Goal: Transaction & Acquisition: Book appointment/travel/reservation

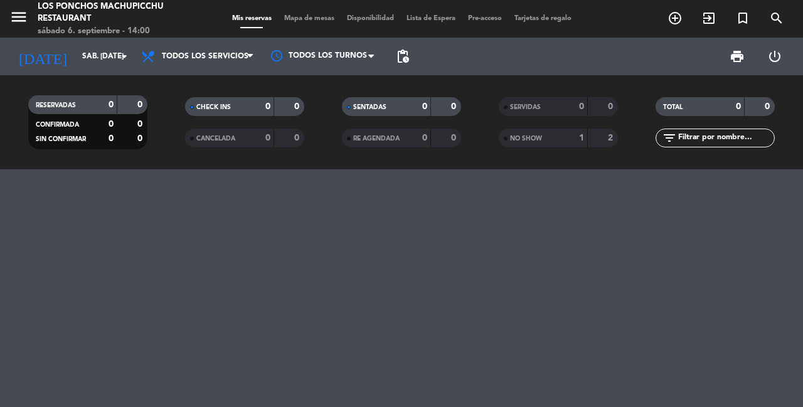
click at [680, 18] on icon "add_circle_outline" at bounding box center [675, 18] width 15 height 15
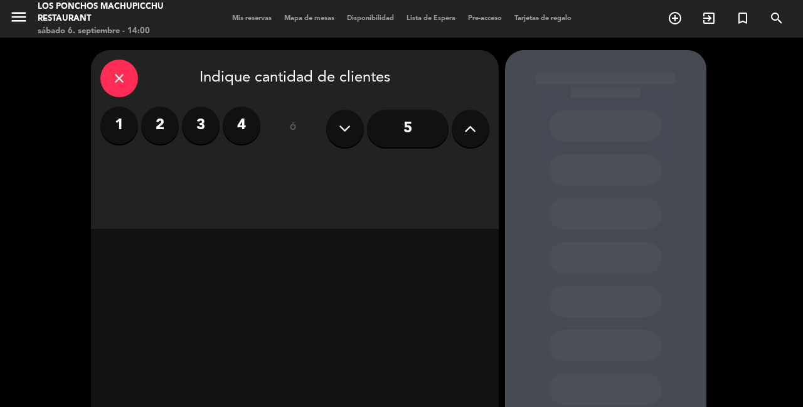
click at [234, 117] on label "4" at bounding box center [242, 126] width 38 height 38
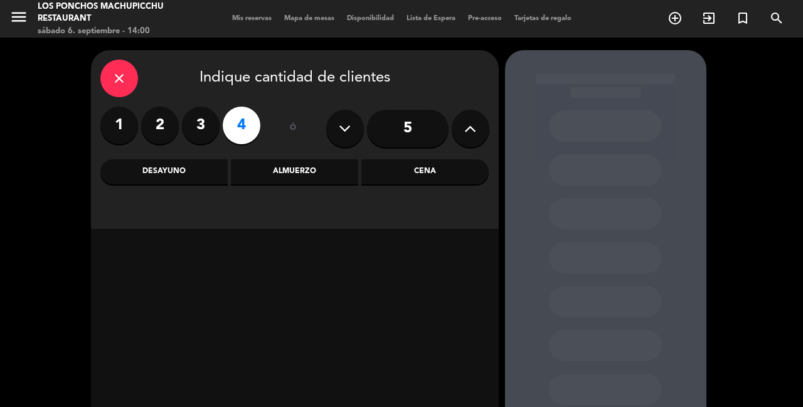
click at [435, 172] on div "Cena" at bounding box center [425, 171] width 127 height 25
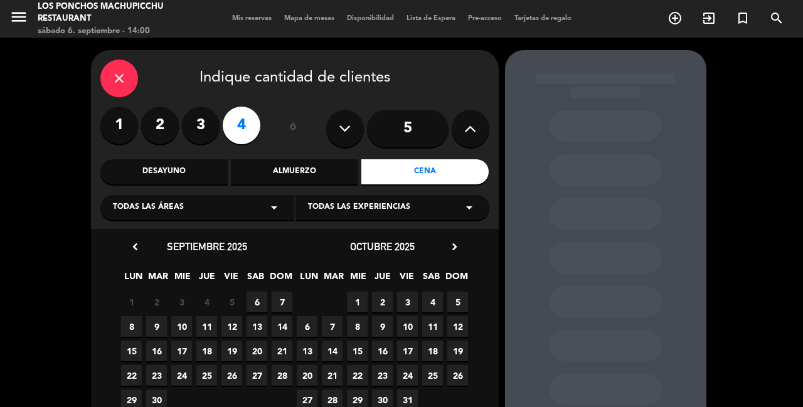
click at [265, 302] on span "6" at bounding box center [257, 302] width 21 height 21
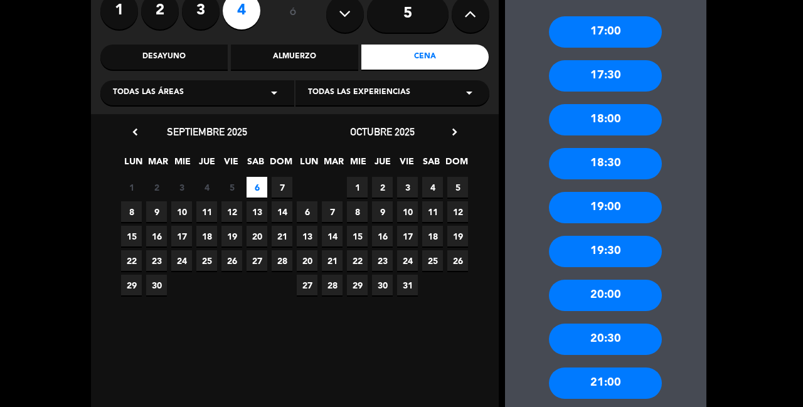
scroll to position [115, 0]
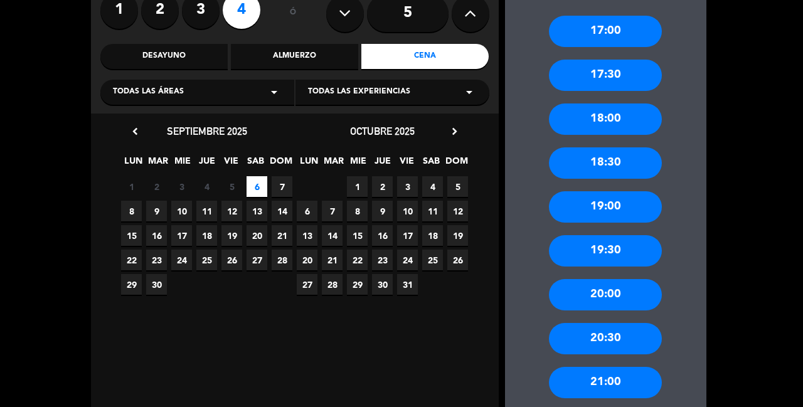
click at [647, 191] on div "19:00" at bounding box center [605, 206] width 113 height 31
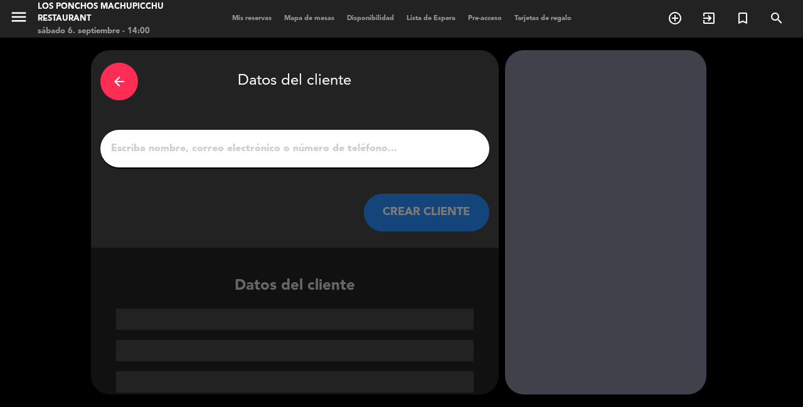
click at [370, 99] on div "arrow_back Datos del cliente CREAR CLIENTE" at bounding box center [295, 149] width 408 height 198
click at [272, 130] on div at bounding box center [294, 149] width 389 height 38
click at [294, 140] on input "1" at bounding box center [295, 149] width 370 height 18
click at [291, 140] on input "1" at bounding box center [295, 149] width 370 height 18
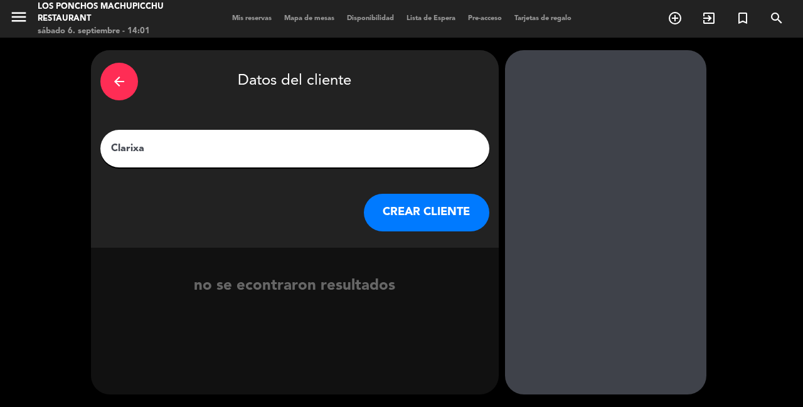
type input "Clarixa"
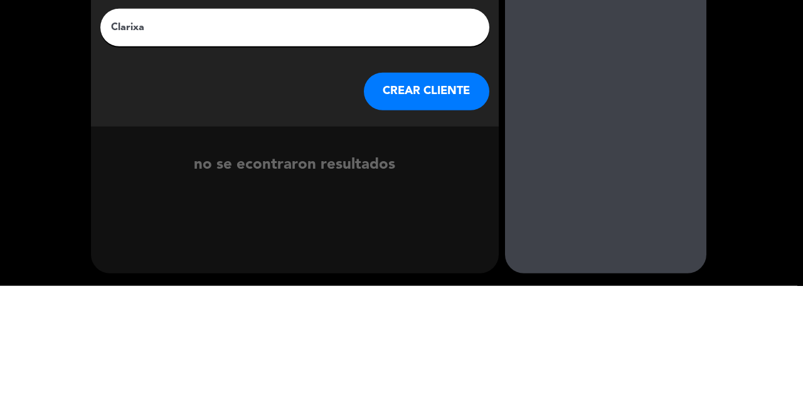
click at [419, 194] on button "CREAR CLIENTE" at bounding box center [427, 213] width 126 height 38
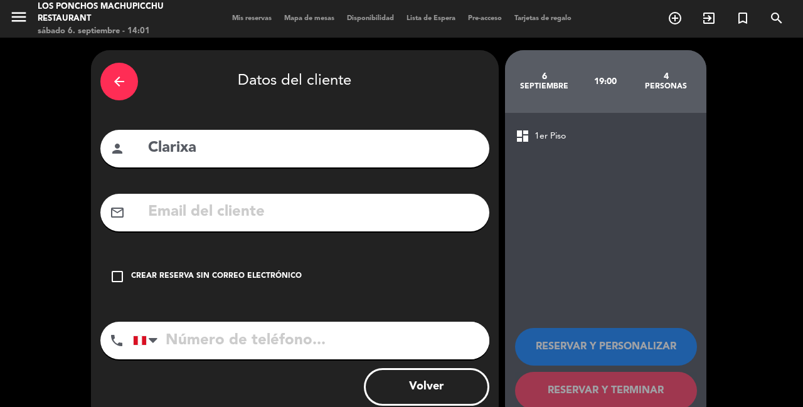
click at [363, 200] on input "text" at bounding box center [313, 213] width 333 height 26
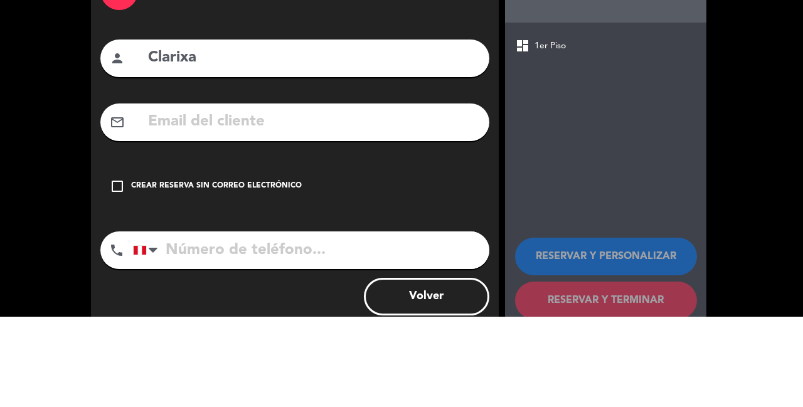
click at [362, 258] on div "check_box_outline_blank Crear reserva sin correo electrónico" at bounding box center [294, 277] width 389 height 38
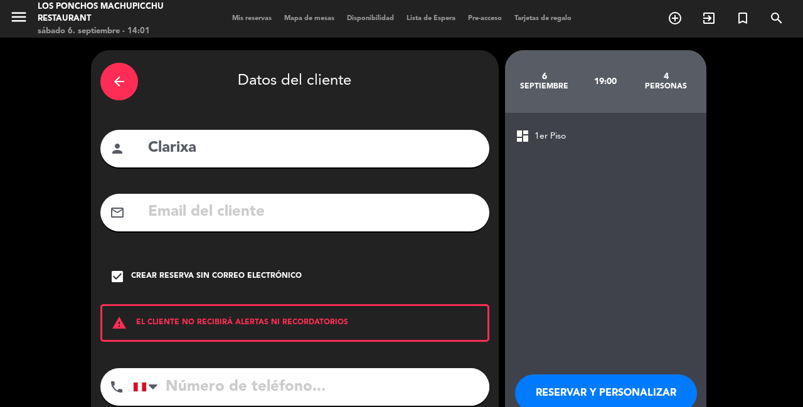
scroll to position [16, 0]
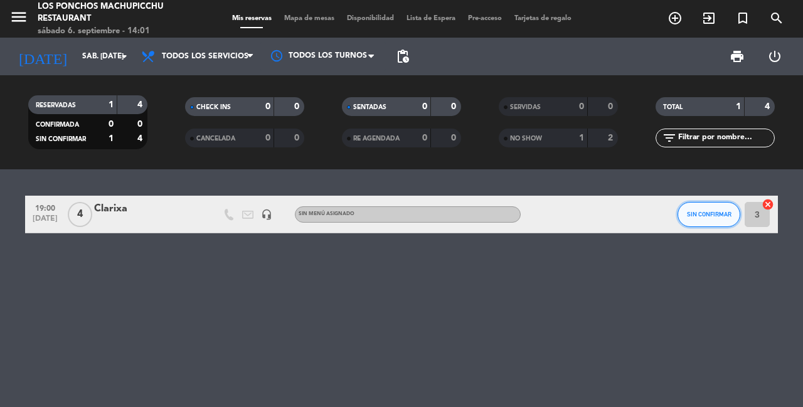
click at [722, 202] on button "SIN CONFIRMAR" at bounding box center [709, 214] width 63 height 25
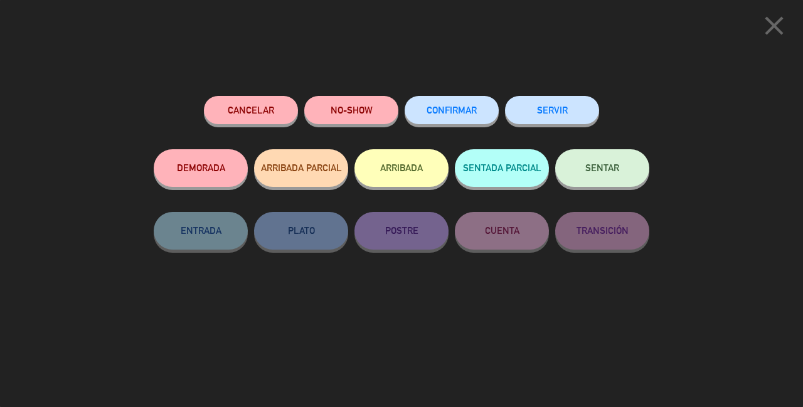
click at [483, 98] on div "CONFIRMAR" at bounding box center [452, 122] width 94 height 53
click at [474, 107] on span "CONFIRMAR" at bounding box center [452, 110] width 50 height 11
